Goal: Find specific page/section: Find specific page/section

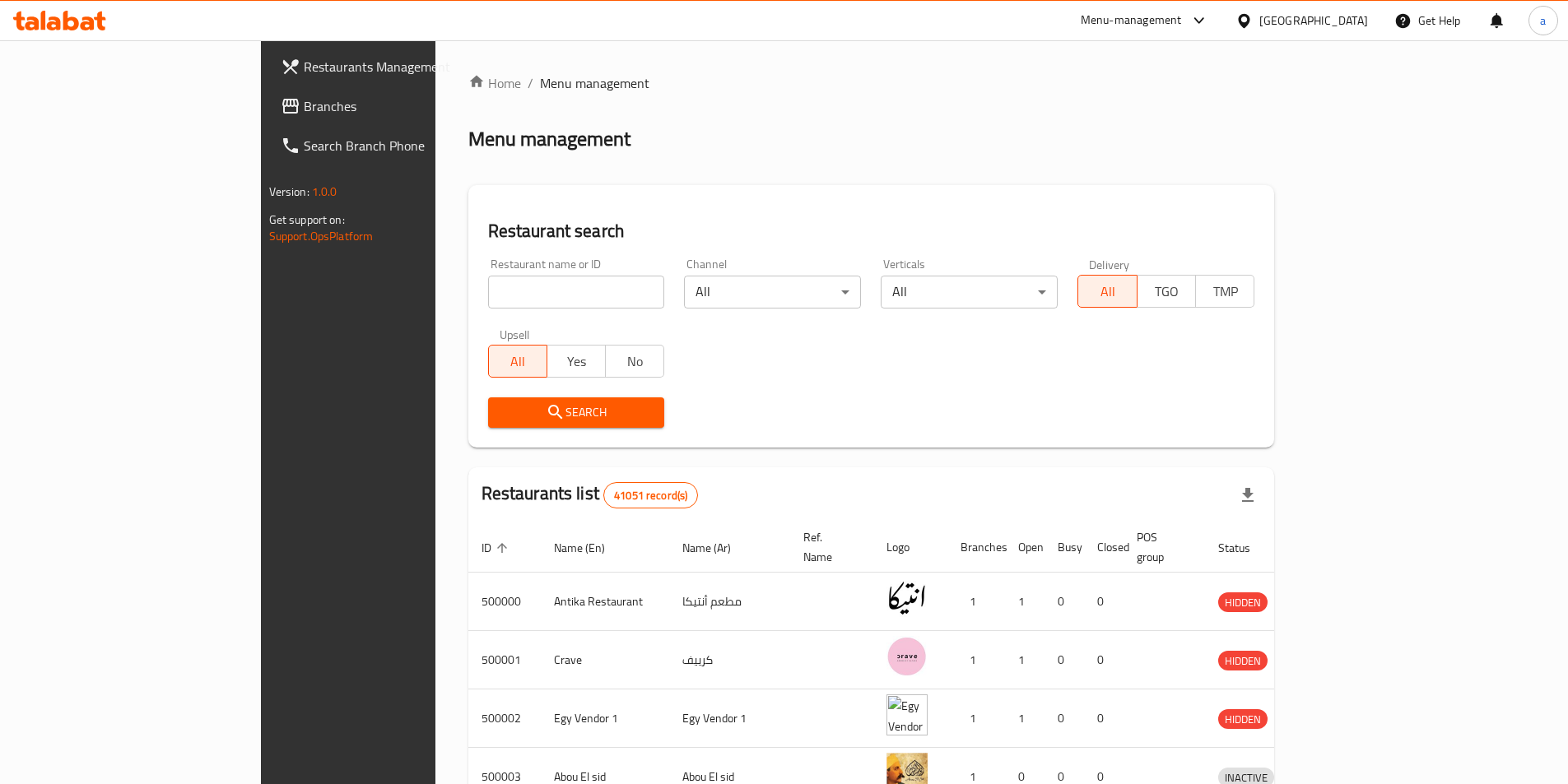
click at [1354, 18] on div "[GEOGRAPHIC_DATA]" at bounding box center [1313, 21] width 109 height 18
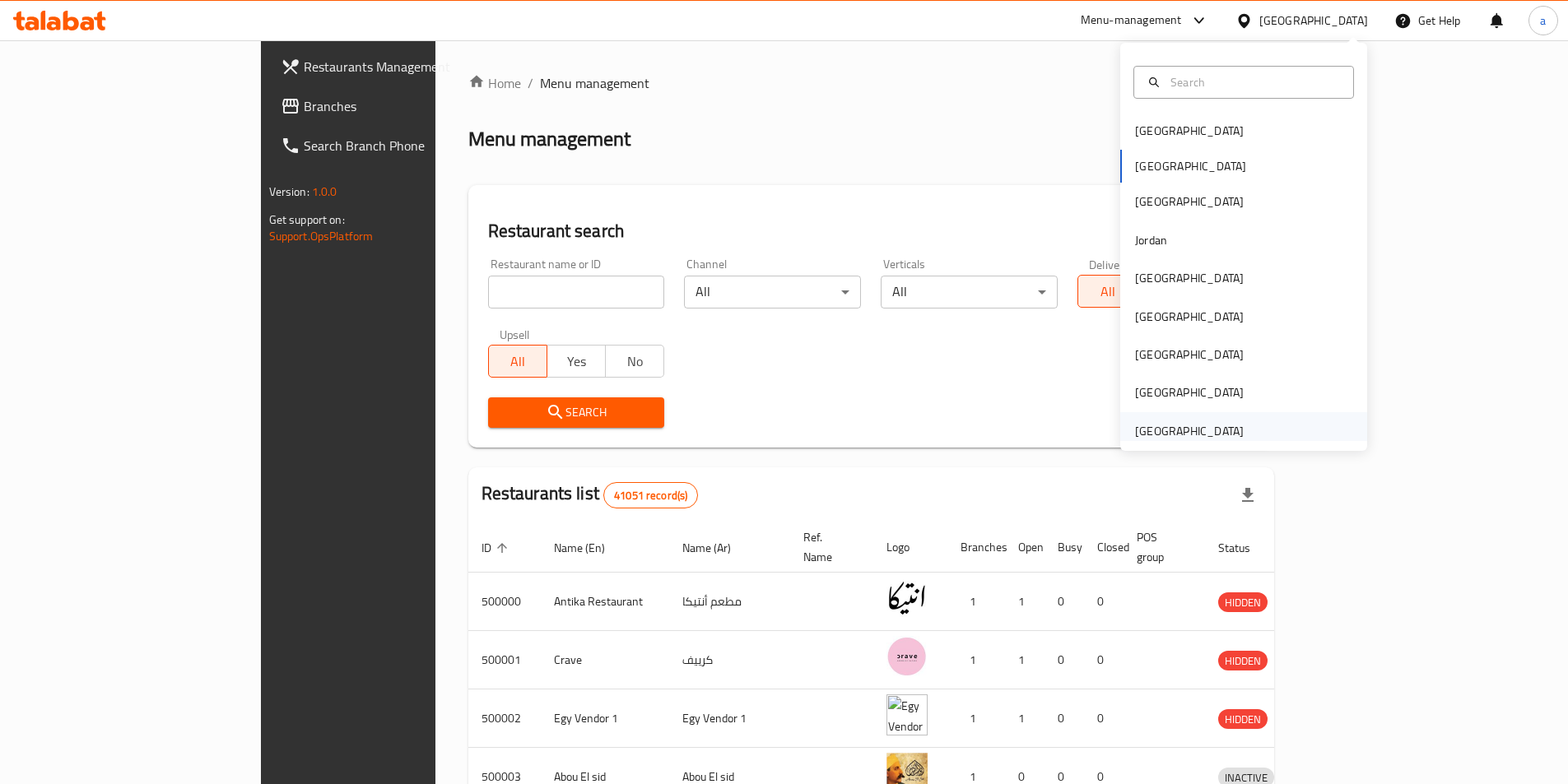
click at [1306, 420] on div "[GEOGRAPHIC_DATA]" at bounding box center [1243, 431] width 247 height 38
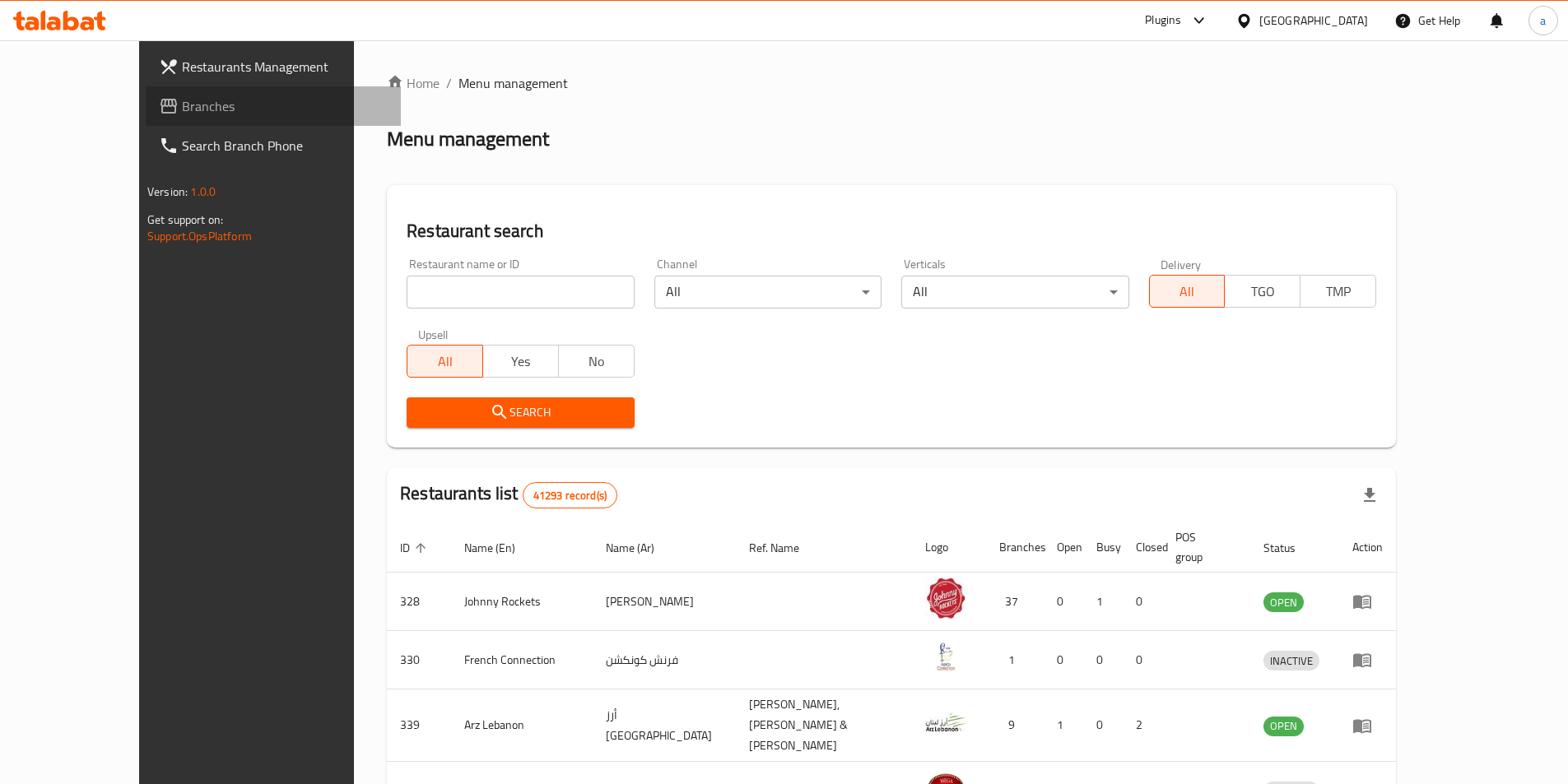
click at [161, 111] on icon at bounding box center [169, 106] width 17 height 15
